Goal: Transaction & Acquisition: Purchase product/service

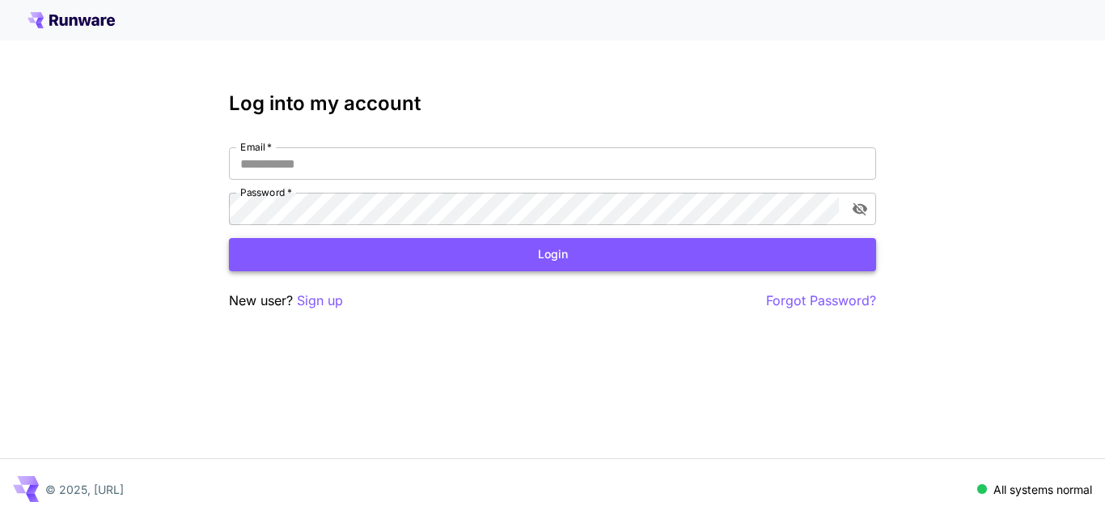
type input "**********"
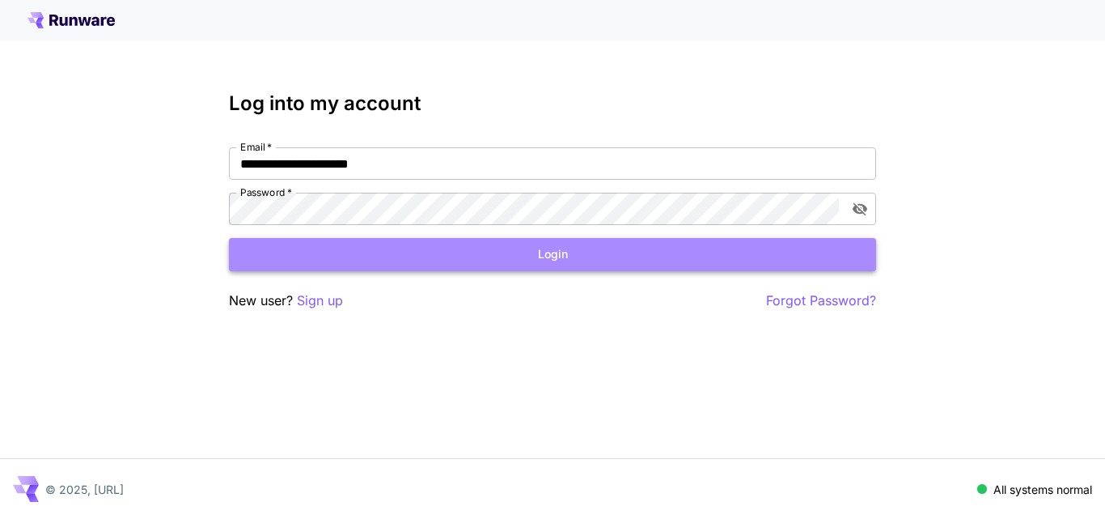
click at [550, 258] on button "Login" at bounding box center [552, 254] width 647 height 33
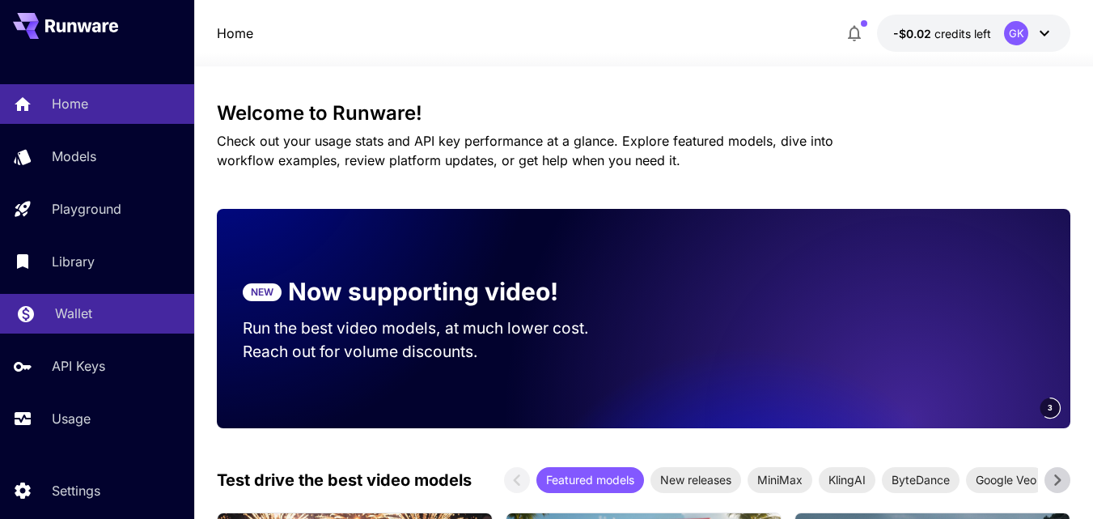
click at [75, 312] on p "Wallet" at bounding box center [73, 312] width 37 height 19
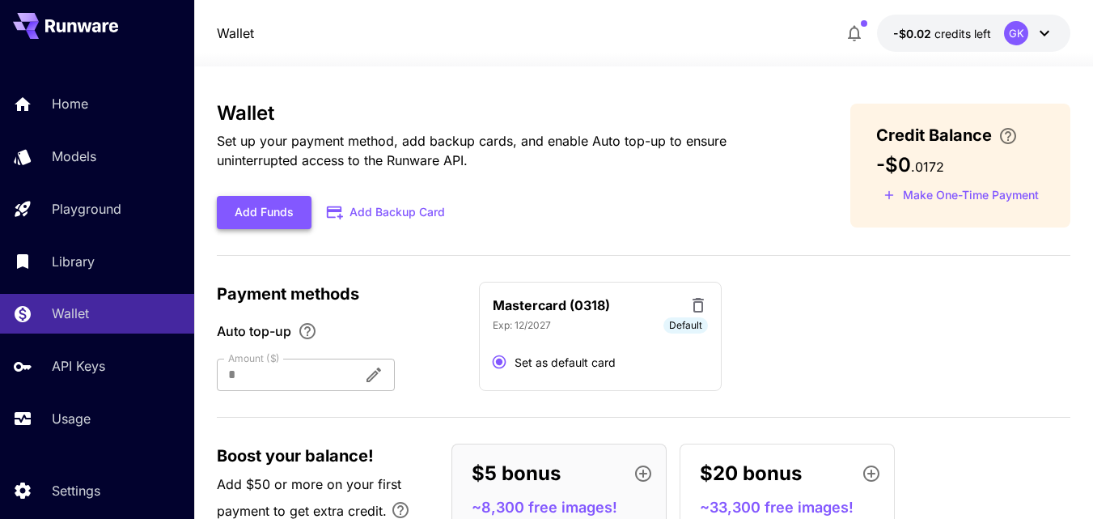
click at [265, 214] on button "Add Funds" at bounding box center [264, 212] width 95 height 33
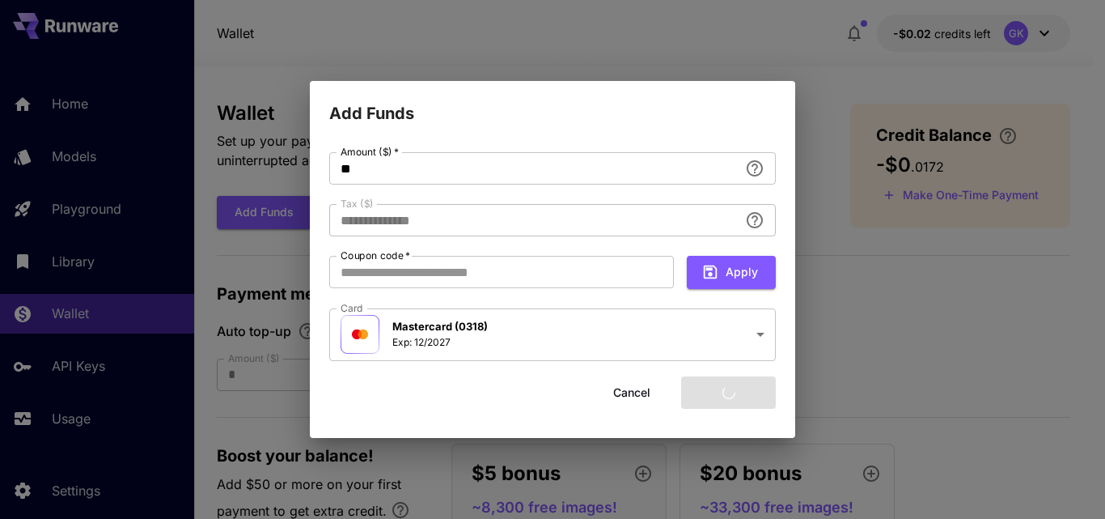
type input "****"
click at [712, 389] on button "Add funds" at bounding box center [728, 392] width 95 height 33
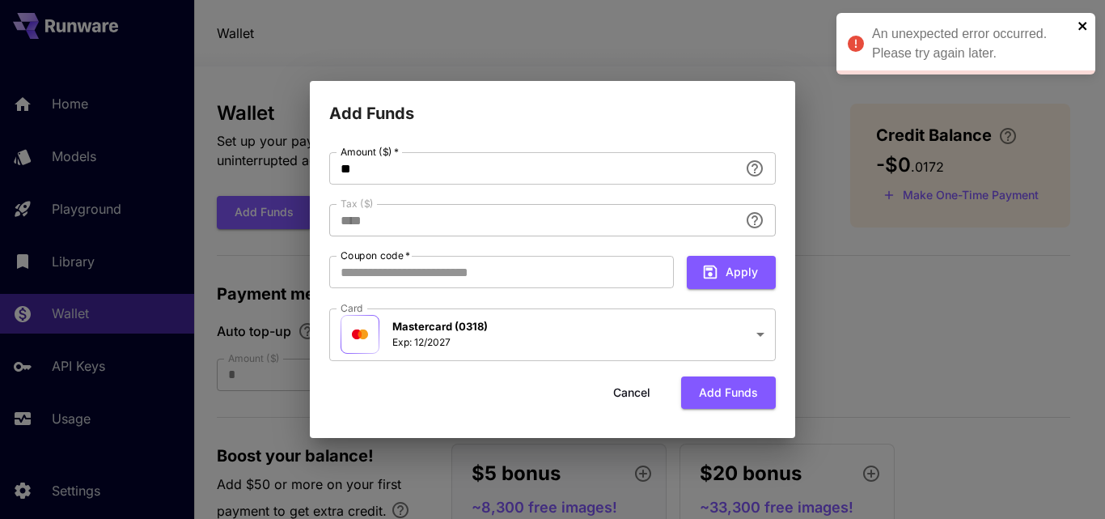
click at [1080, 26] on icon "close" at bounding box center [1083, 25] width 11 height 13
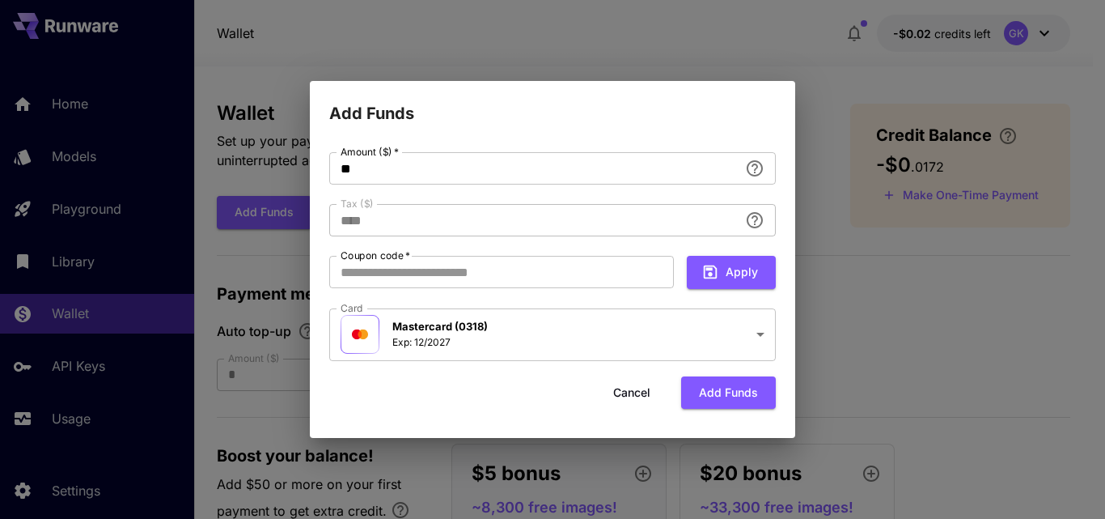
click at [628, 398] on button "Cancel" at bounding box center [632, 392] width 73 height 33
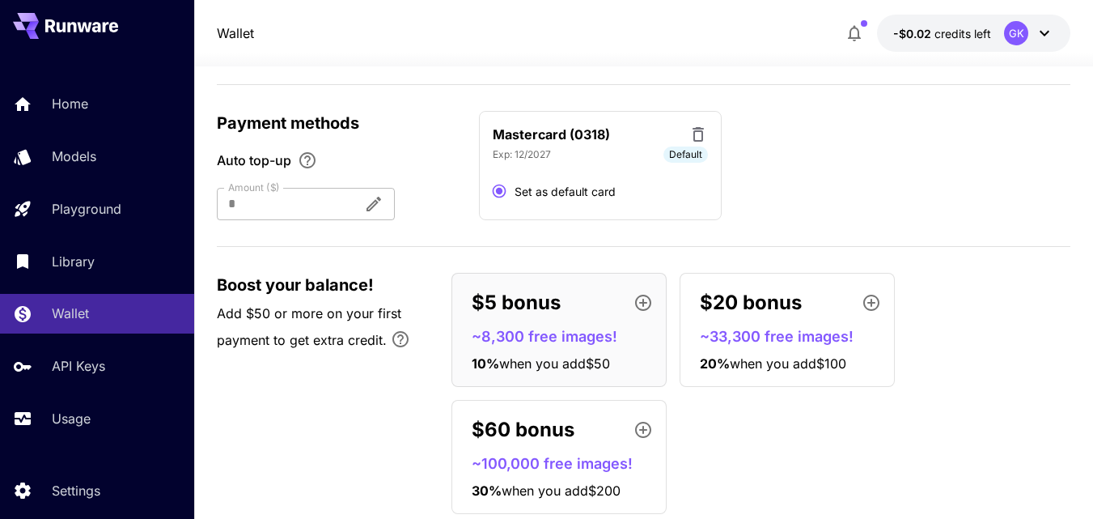
scroll to position [219, 0]
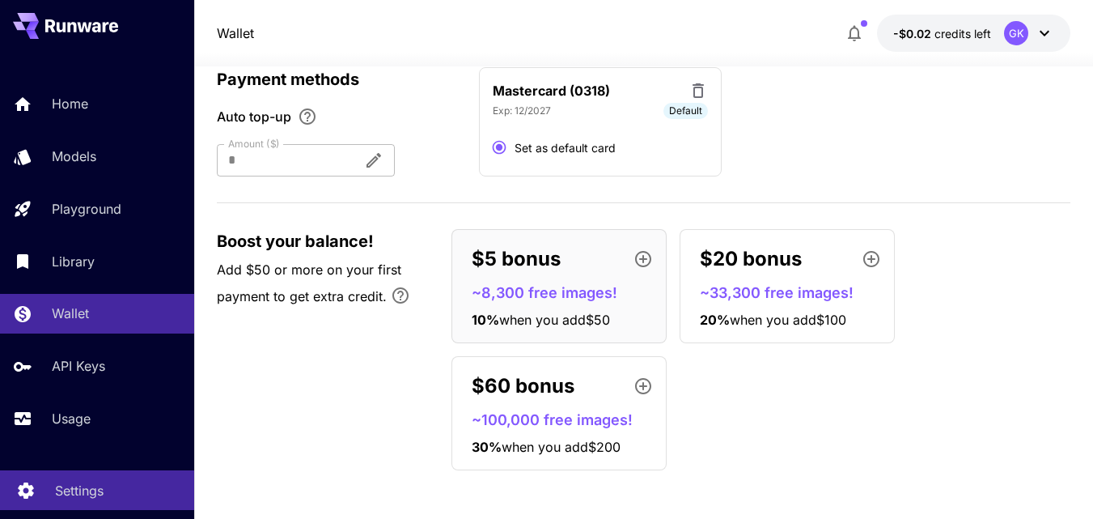
click at [87, 494] on p "Settings" at bounding box center [79, 490] width 49 height 19
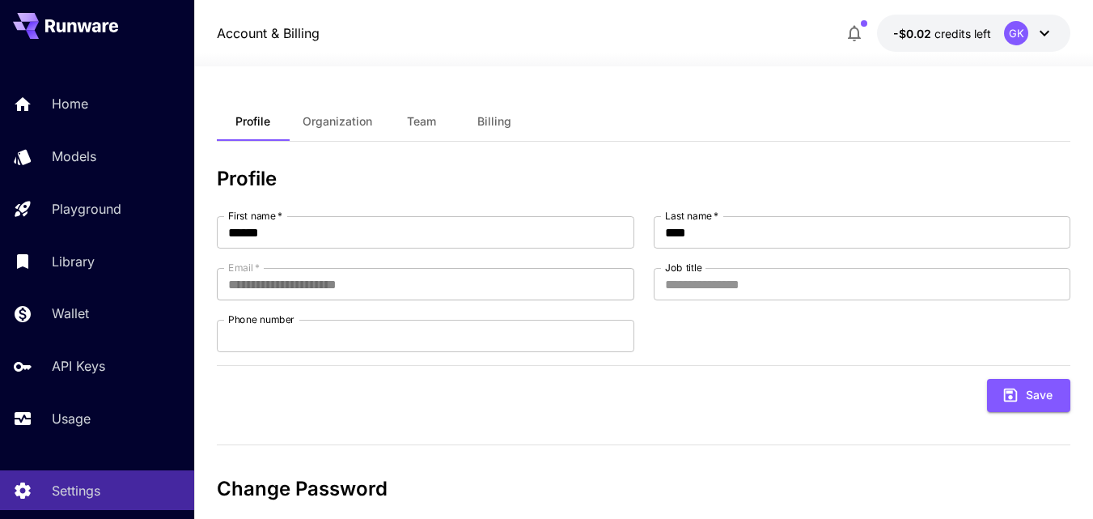
click at [342, 119] on span "Organization" at bounding box center [338, 121] width 70 height 15
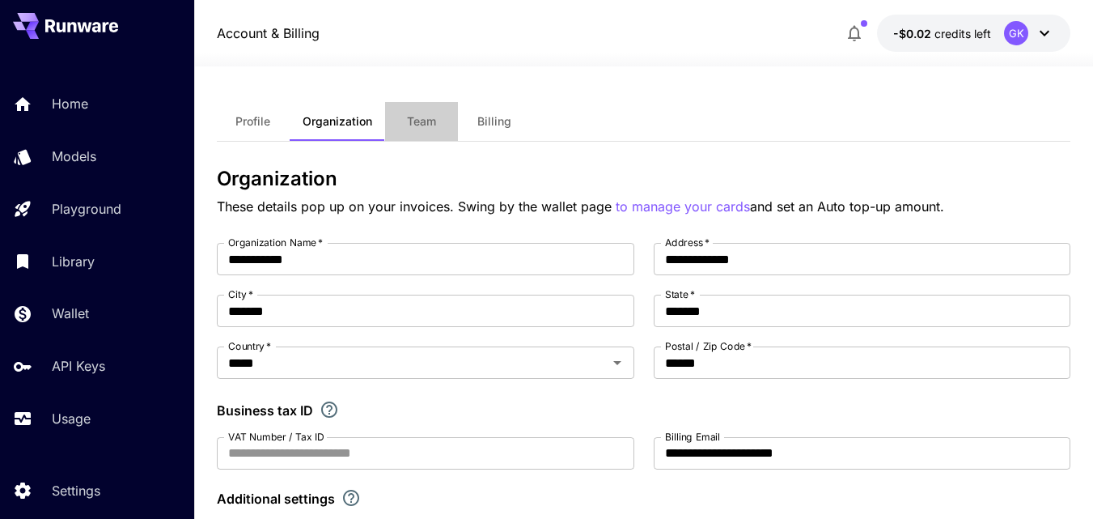
click at [411, 118] on span "Team" at bounding box center [421, 121] width 29 height 15
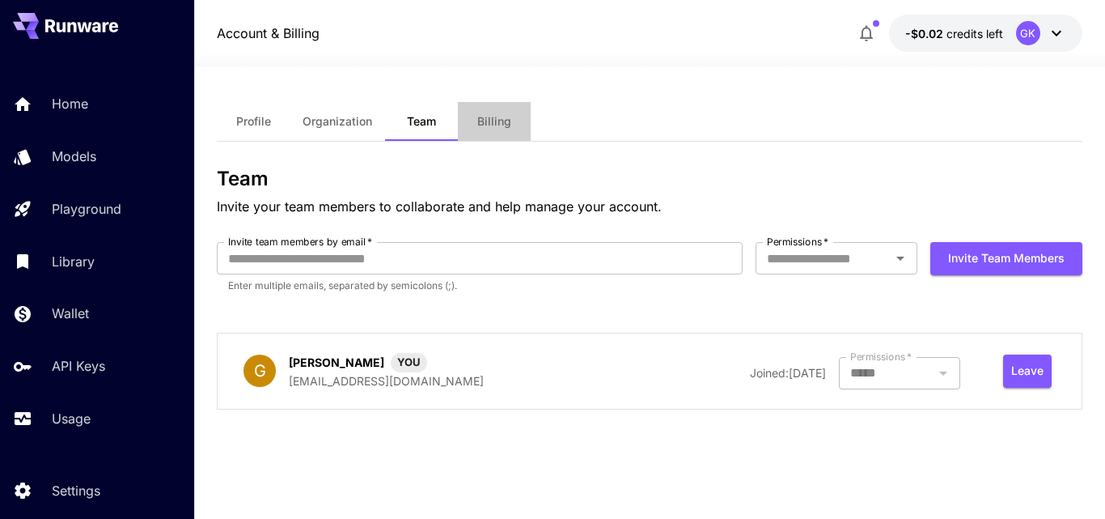
click at [496, 125] on span "Billing" at bounding box center [494, 121] width 34 height 15
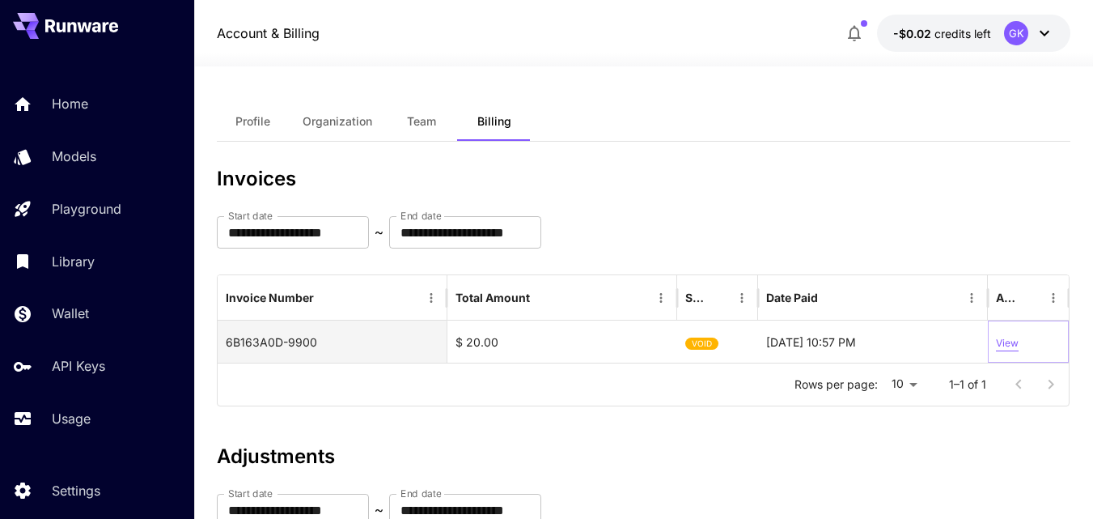
click at [1016, 343] on p "View" at bounding box center [1007, 343] width 23 height 15
click at [684, 172] on h3 "Invoices" at bounding box center [644, 179] width 854 height 23
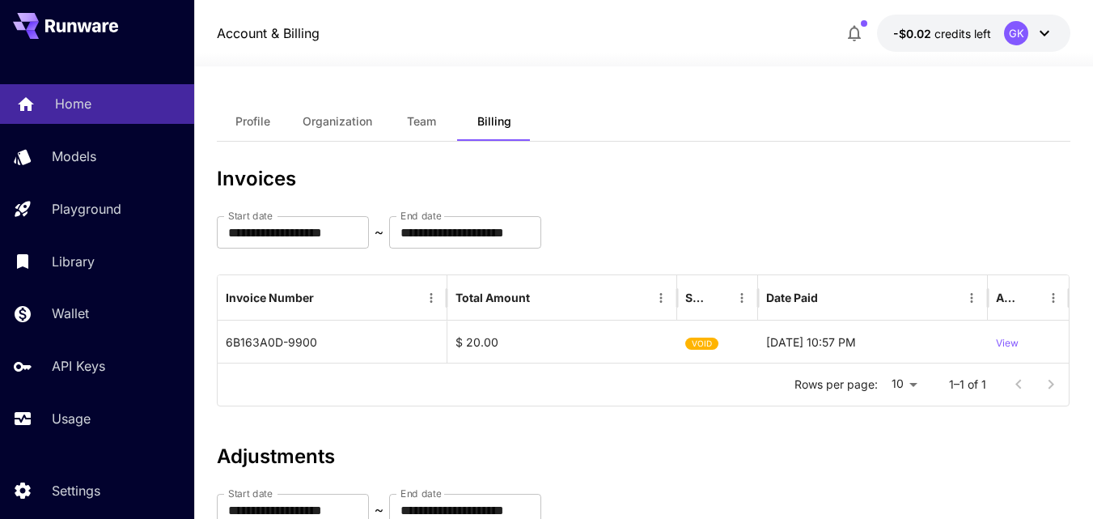
click at [100, 101] on div "Home" at bounding box center [118, 103] width 126 height 19
